Goal: Information Seeking & Learning: Learn about a topic

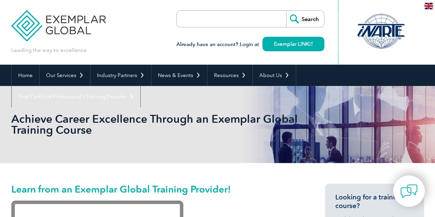
click at [208, 17] on input "search" at bounding box center [216, 19] width 72 height 17
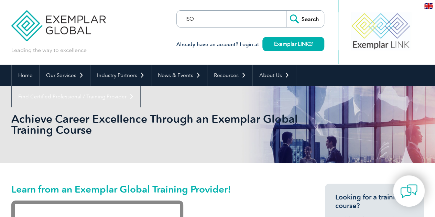
type input "ISO"
click at [286, 11] on input "Search" at bounding box center [305, 19] width 38 height 17
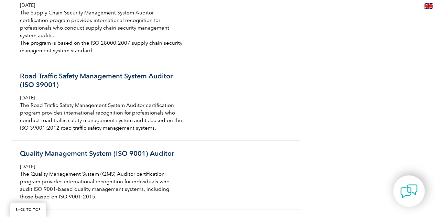
scroll to position [53, 0]
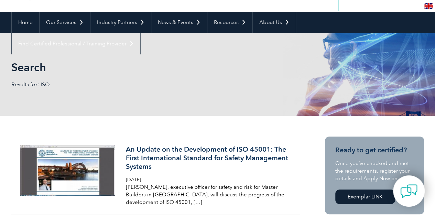
drag, startPoint x: 438, startPoint y: 7, endPoint x: 419, endPoint y: -29, distance: 40.5
